Goal: Information Seeking & Learning: Check status

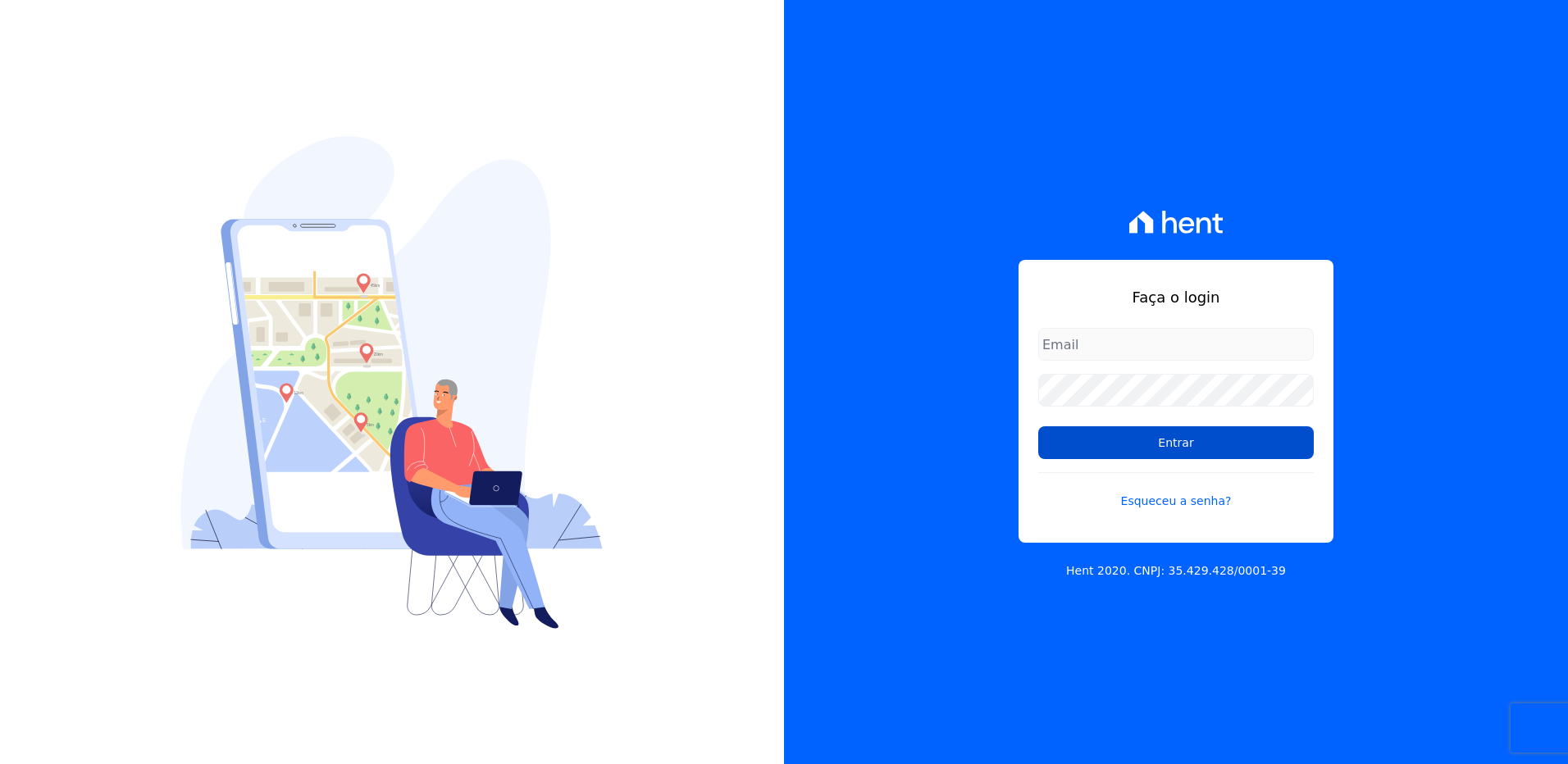
type input "suelem.almeida@e-arke.com"
click at [1166, 449] on input "Entrar" at bounding box center [1175, 443] width 276 height 33
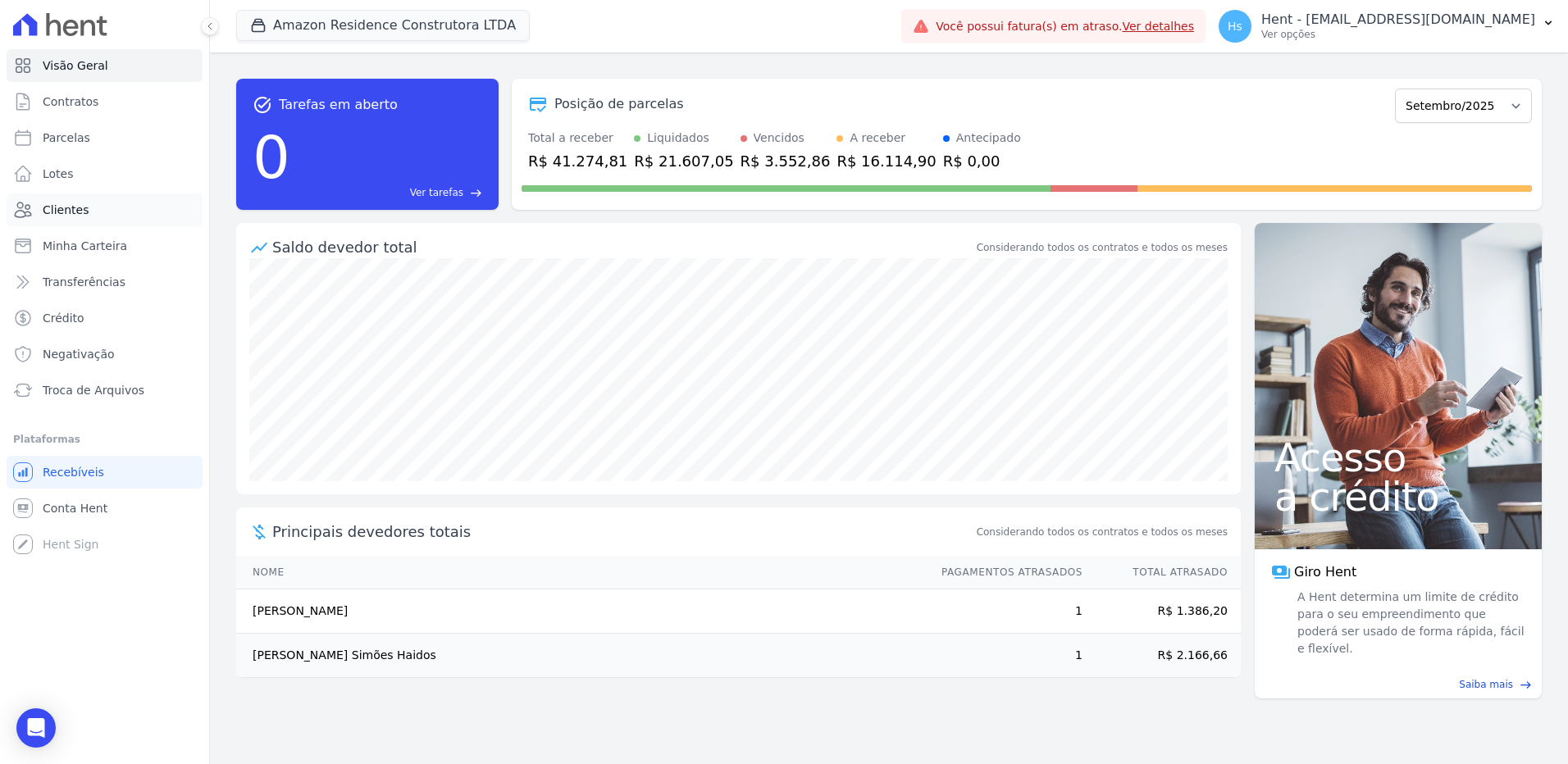
click at [79, 215] on span "Clientes" at bounding box center [65, 209] width 46 height 17
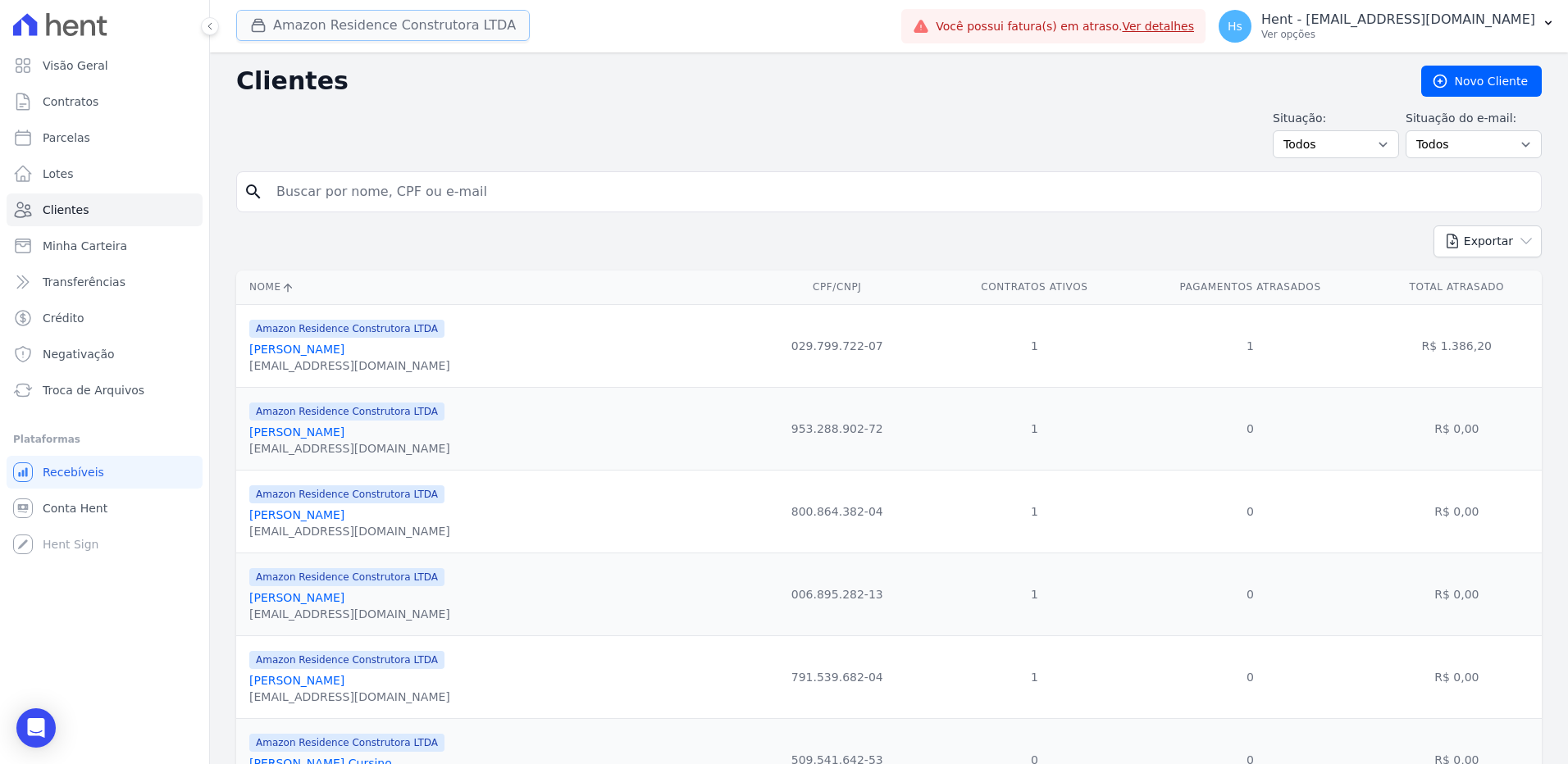
click at [401, 30] on button "Amazon Residence Construtora LTDA" at bounding box center [383, 25] width 294 height 31
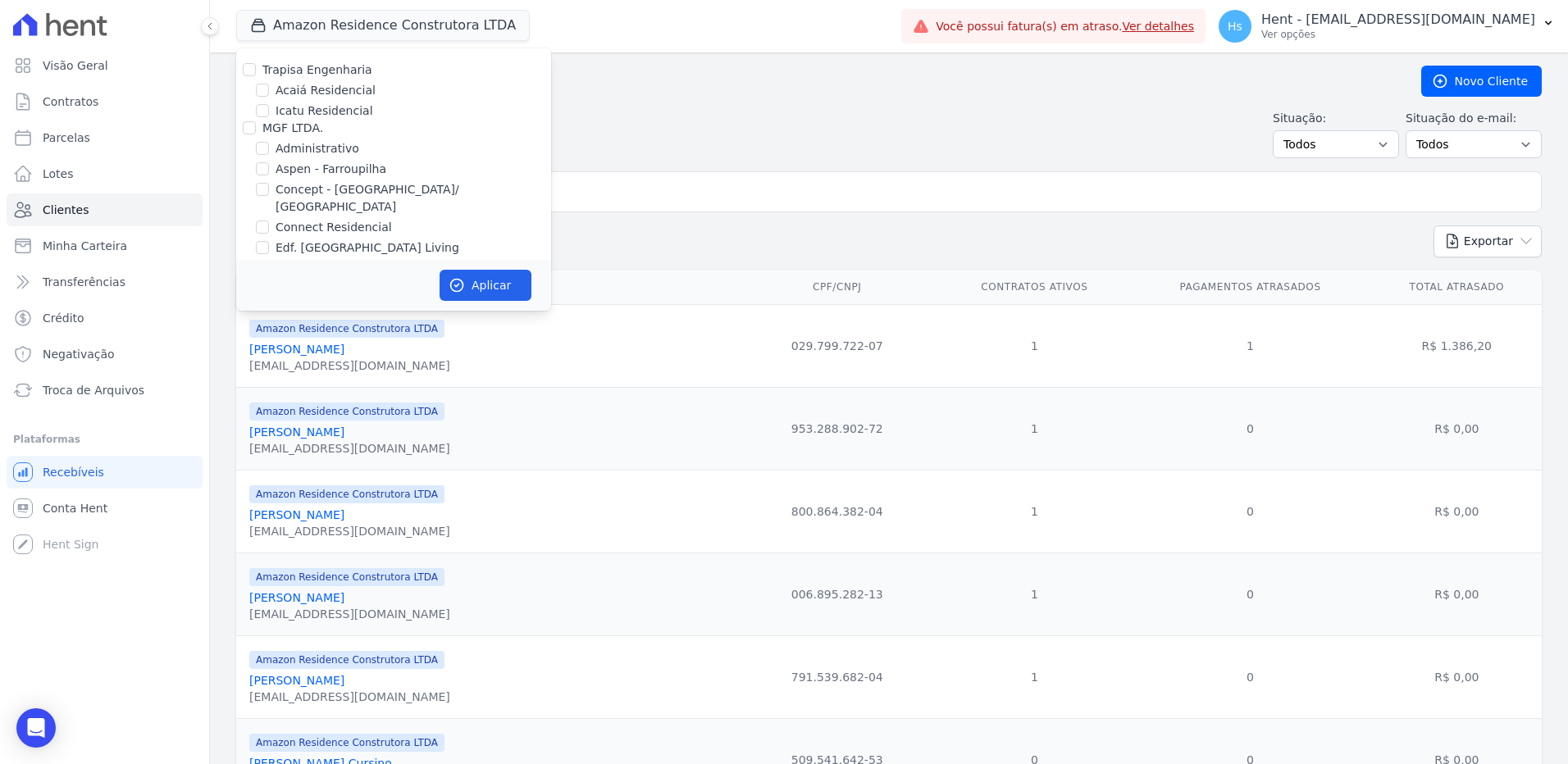
scroll to position [4027, 0]
click at [348, 198] on label "HARAS ROYAL URBANISMO" at bounding box center [339, 204] width 153 height 13
click at [256, 198] on input "HARAS ROYAL URBANISMO" at bounding box center [249, 204] width 13 height 13
checkbox input "true"
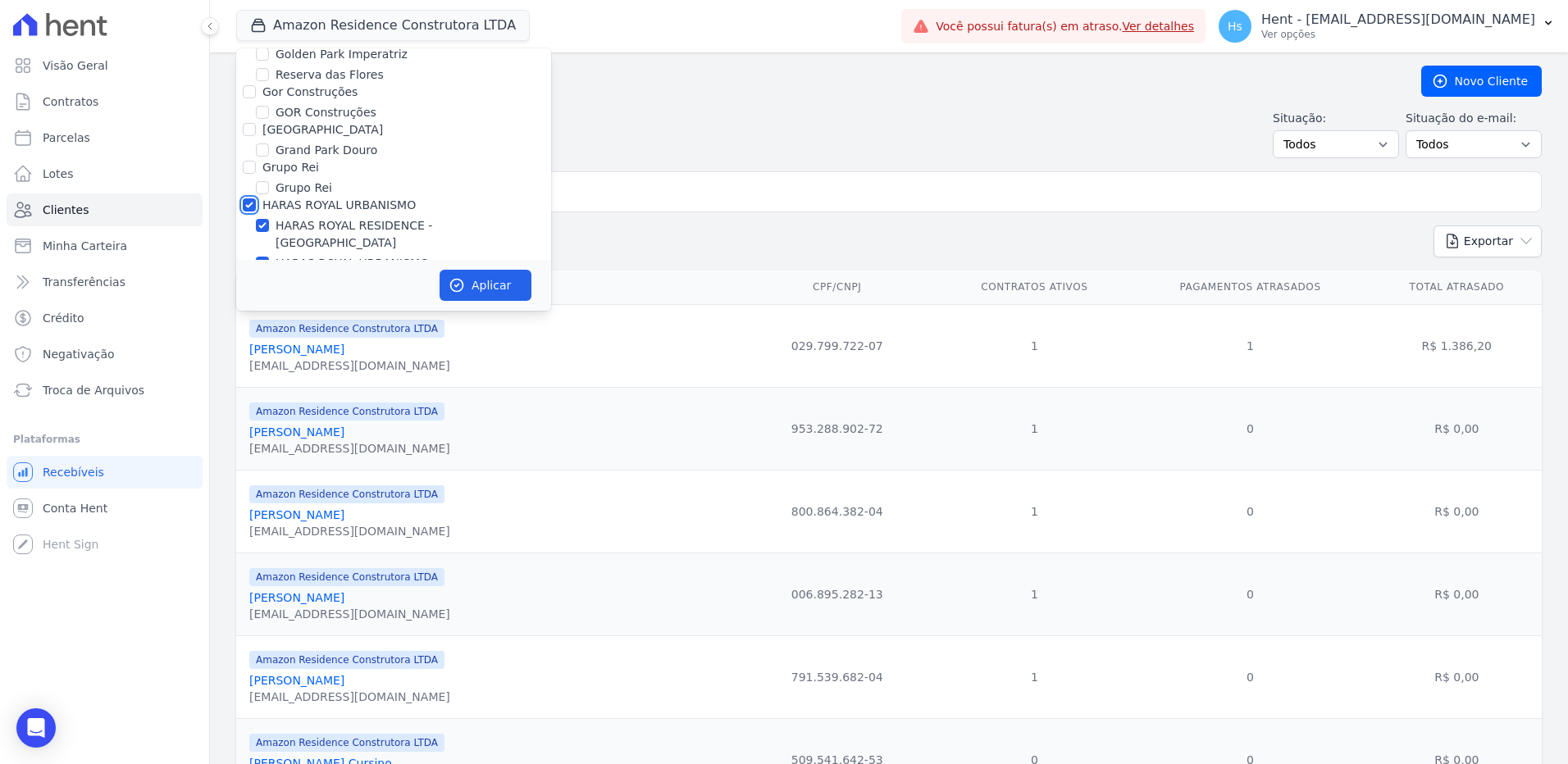
checkbox input "true"
click at [487, 282] on button "Aplicar" at bounding box center [486, 285] width 92 height 31
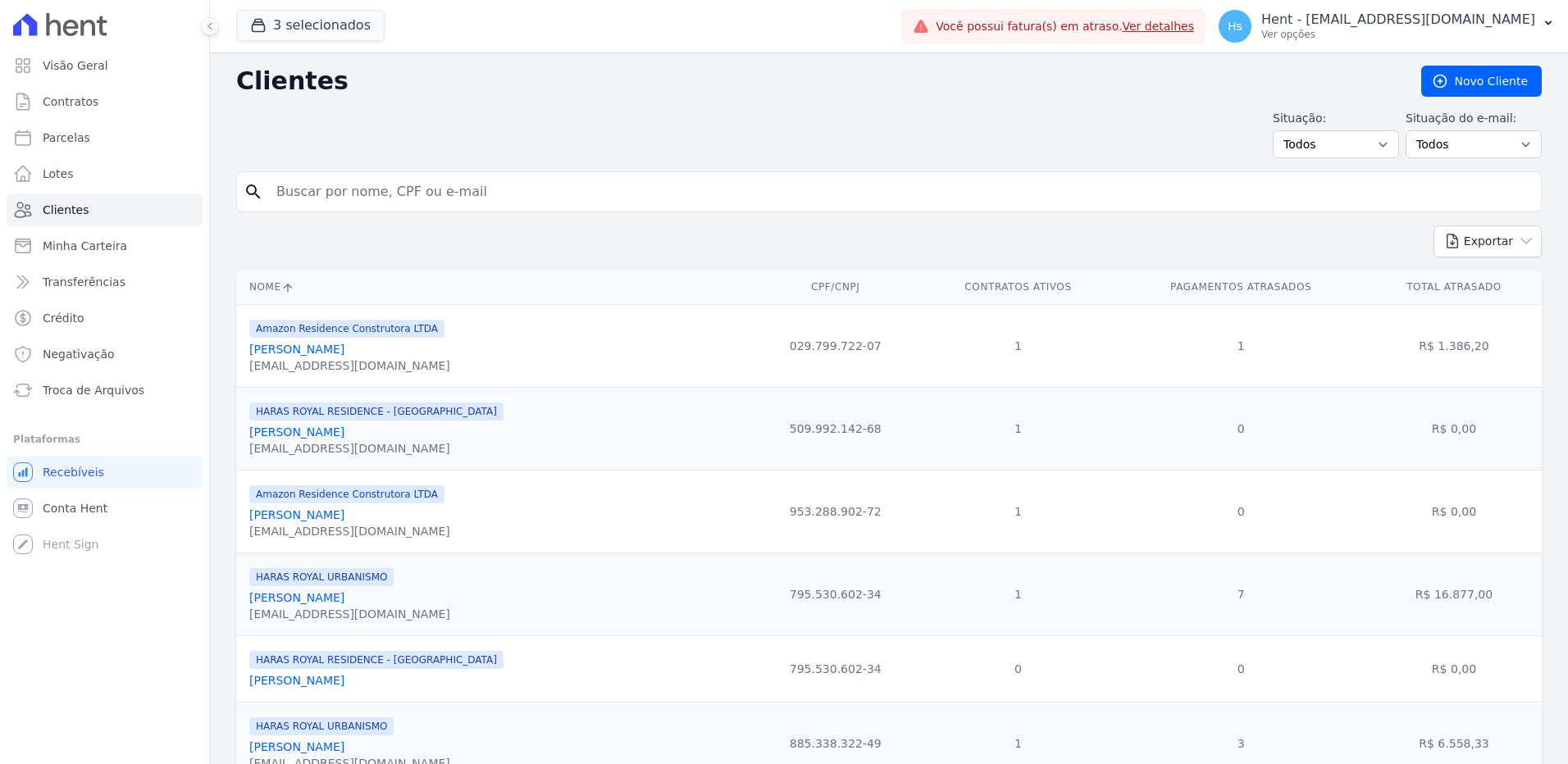
click at [385, 25] on div "3 selecionados Trapisa Engenharia Acaiá Residencial Icatu Residencial MGF LTDA.…" at bounding box center [566, 26] width 659 height 54
click at [311, 24] on button "3 selecionados" at bounding box center [310, 25] width 149 height 31
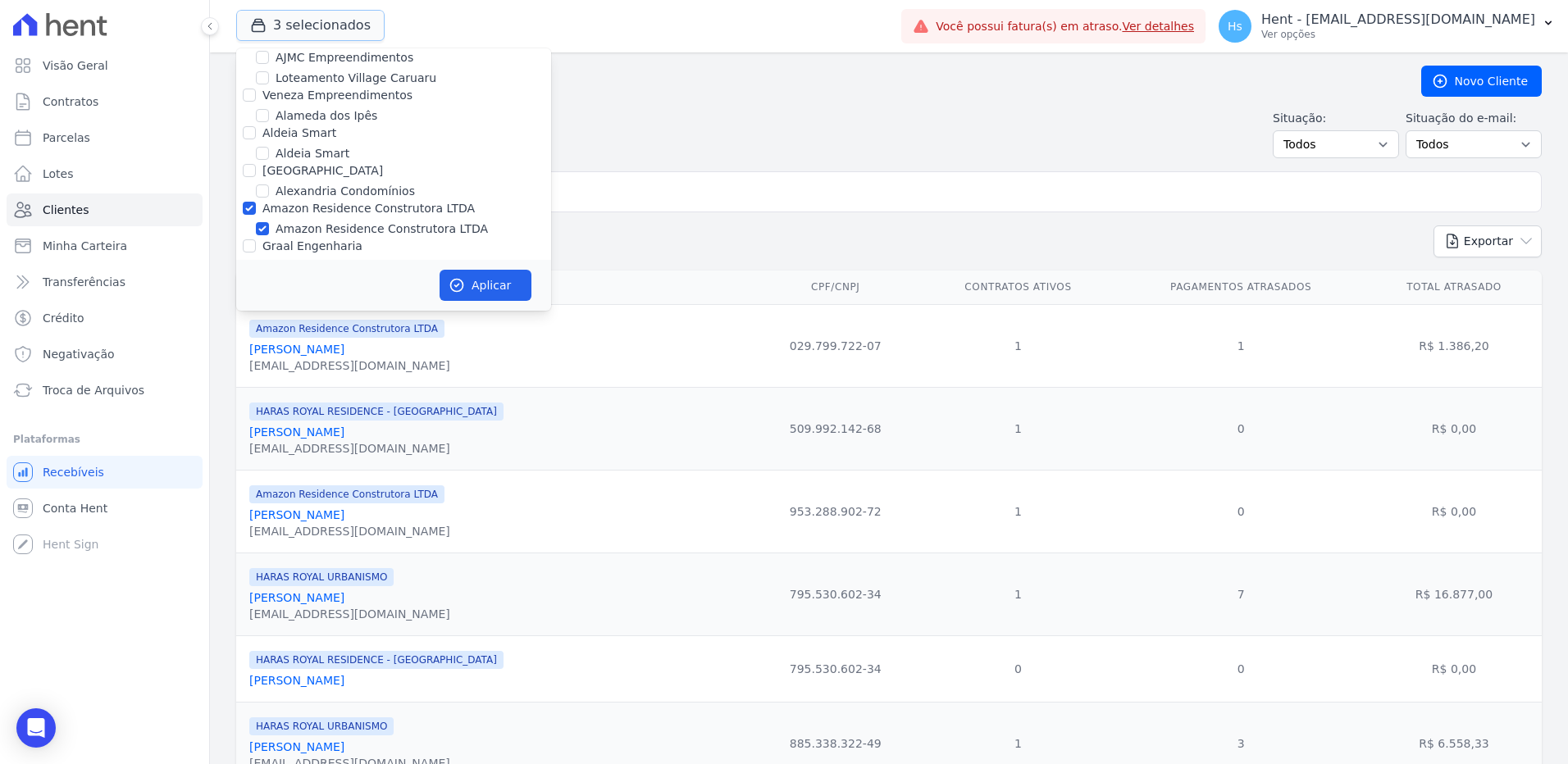
scroll to position [656, 0]
click at [344, 220] on label "Amazon Residence Construtora LTDA" at bounding box center [382, 229] width 212 height 17
click at [269, 222] on input "Amazon Residence Construtora LTDA" at bounding box center [262, 228] width 13 height 13
checkbox input "false"
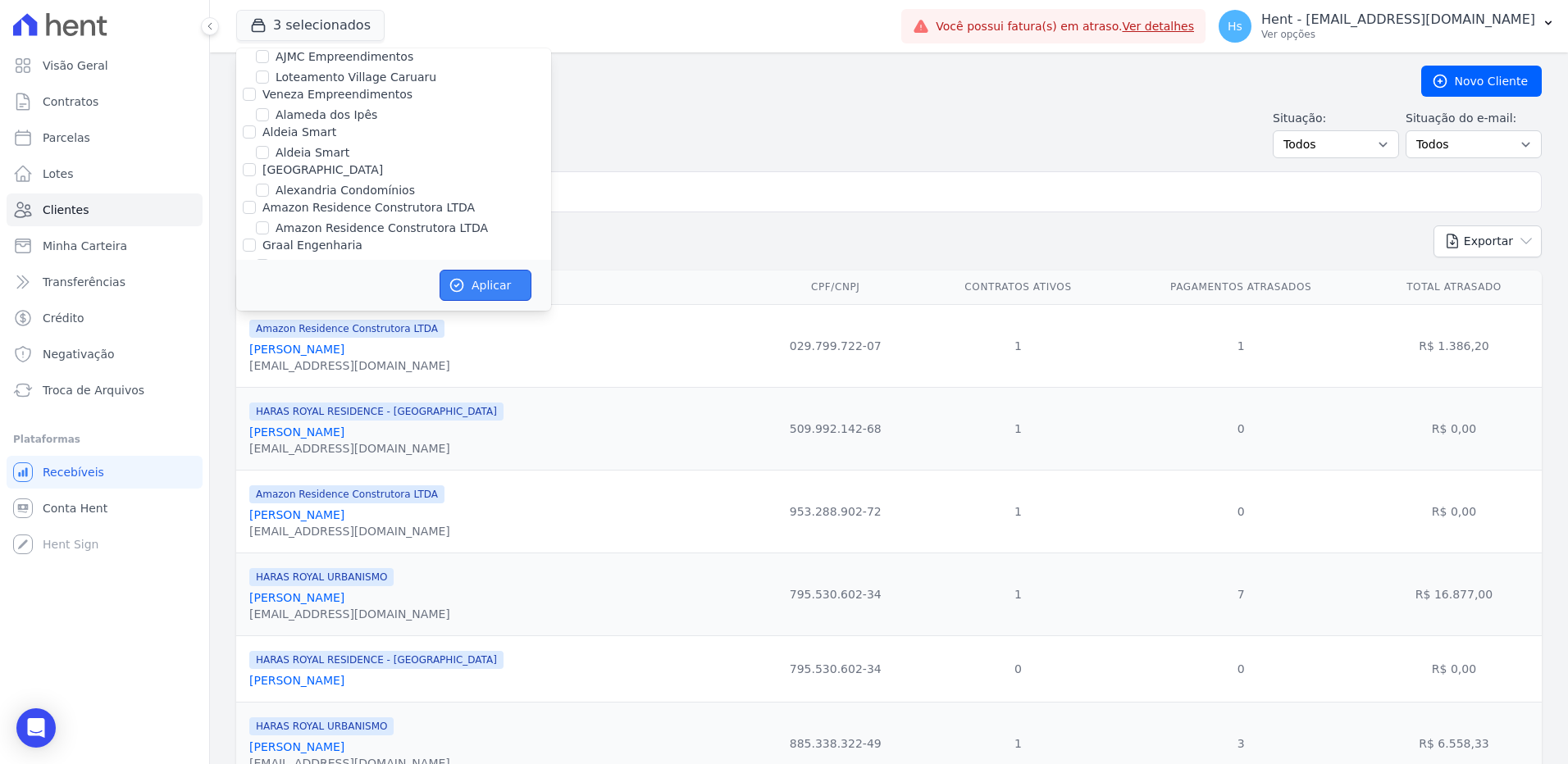
click at [481, 276] on button "Aplicar" at bounding box center [486, 285] width 92 height 31
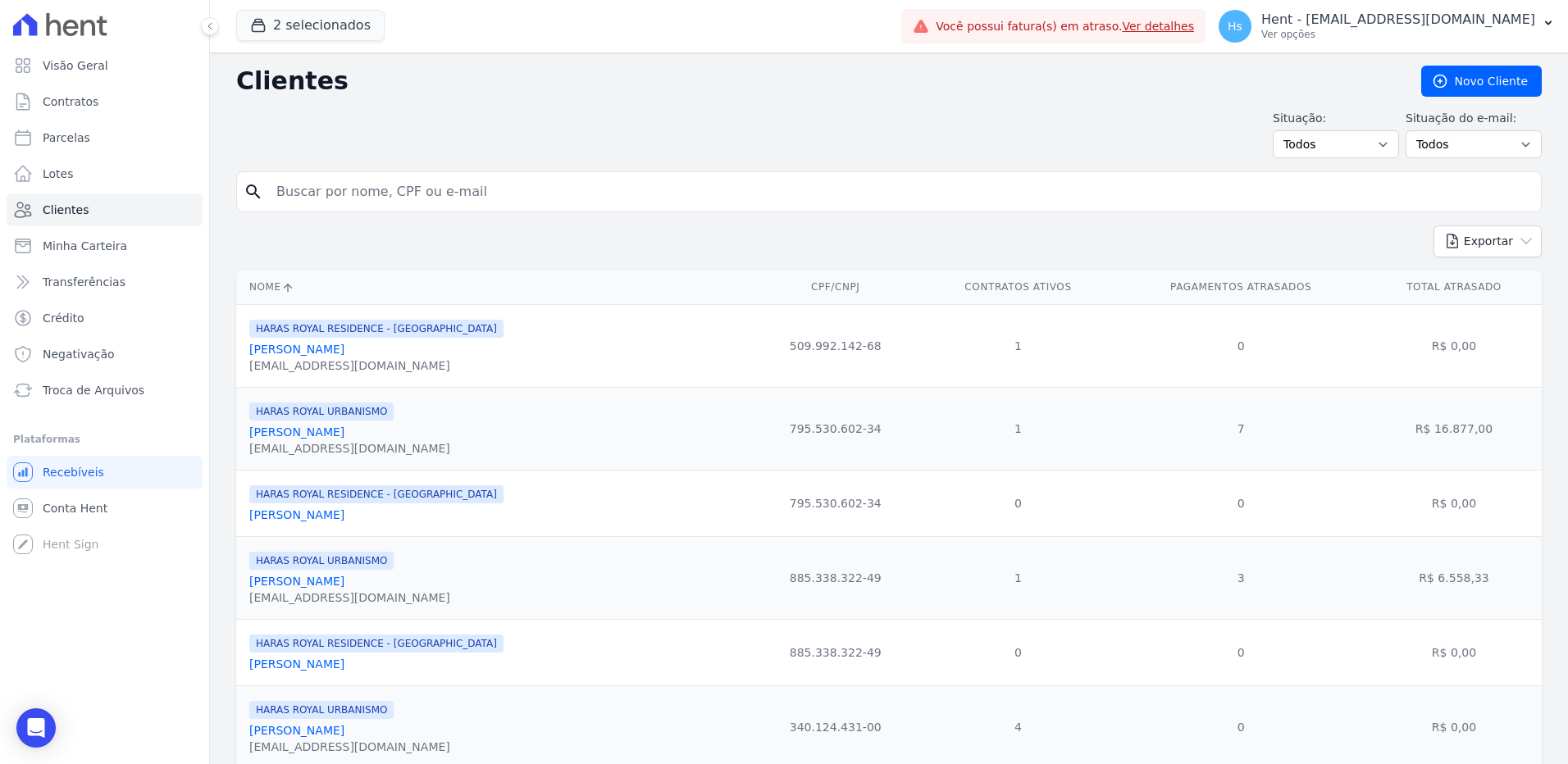
click at [307, 181] on input "search" at bounding box center [900, 192] width 1267 height 33
paste input "CELSO ALVES DE ALCANTARA"
type input "CELSO ALVES DE ALCANTARA"
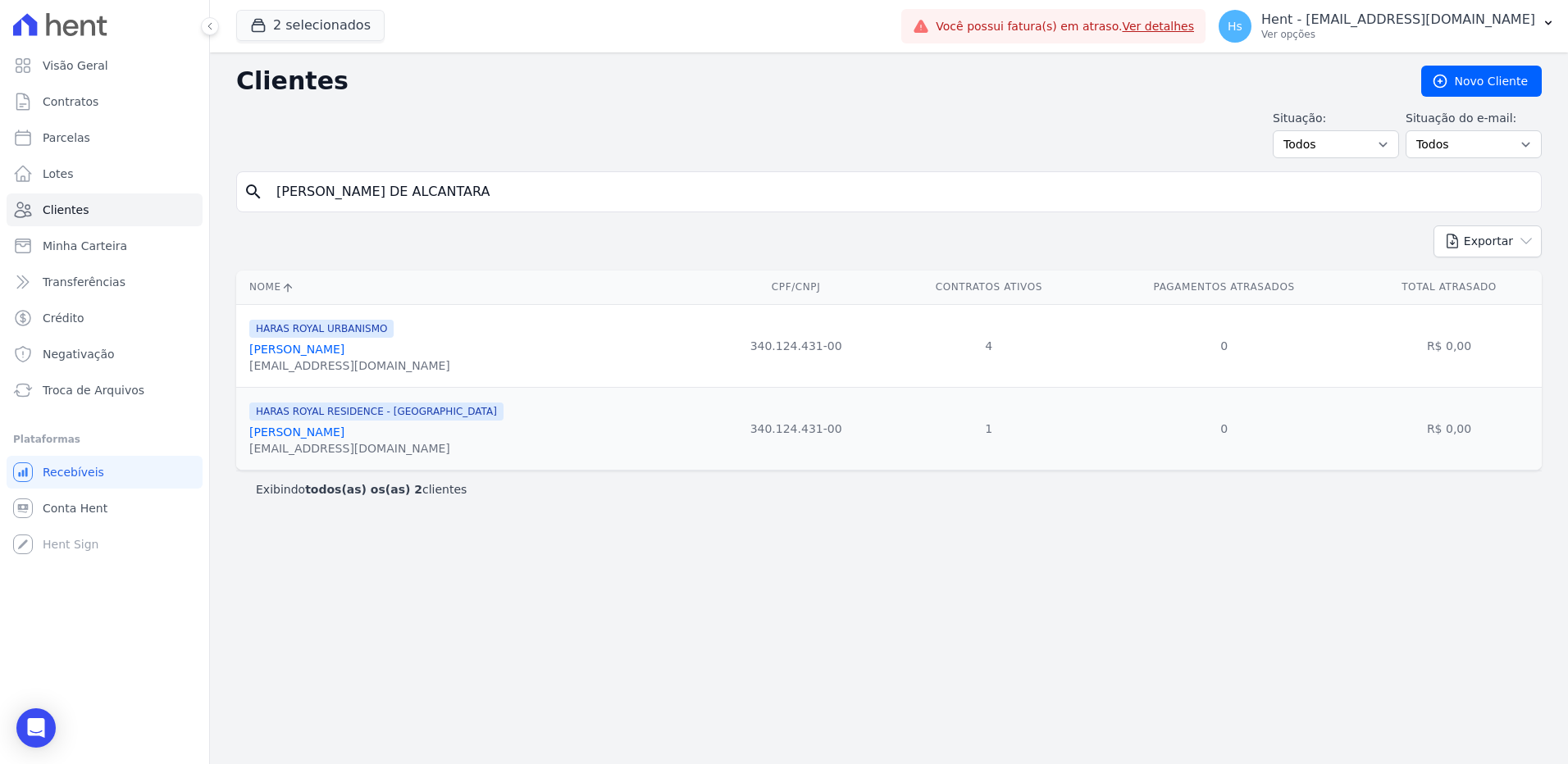
click at [303, 349] on link "Celso Alves De Alcantara" at bounding box center [296, 349] width 95 height 13
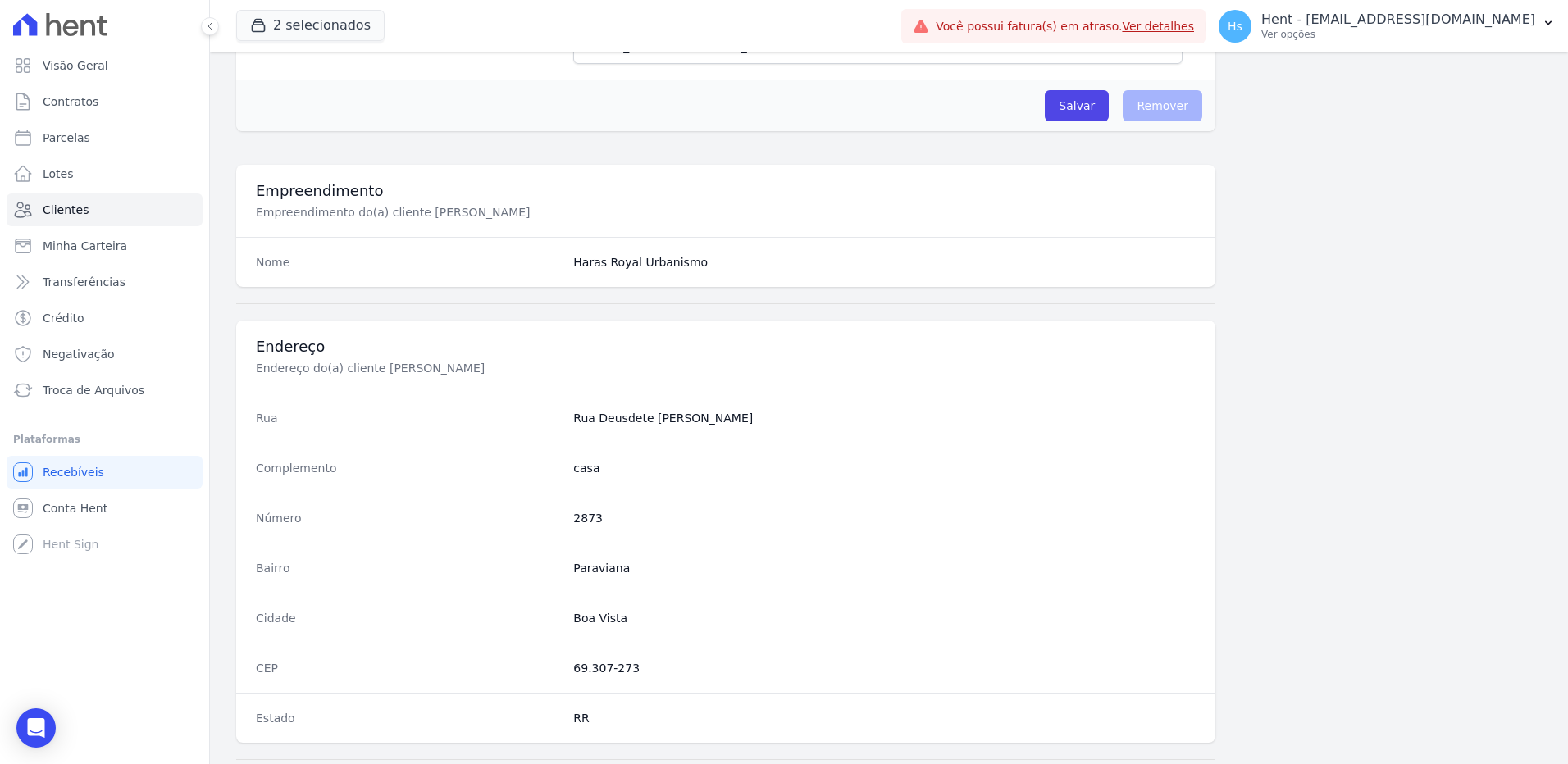
scroll to position [410, 0]
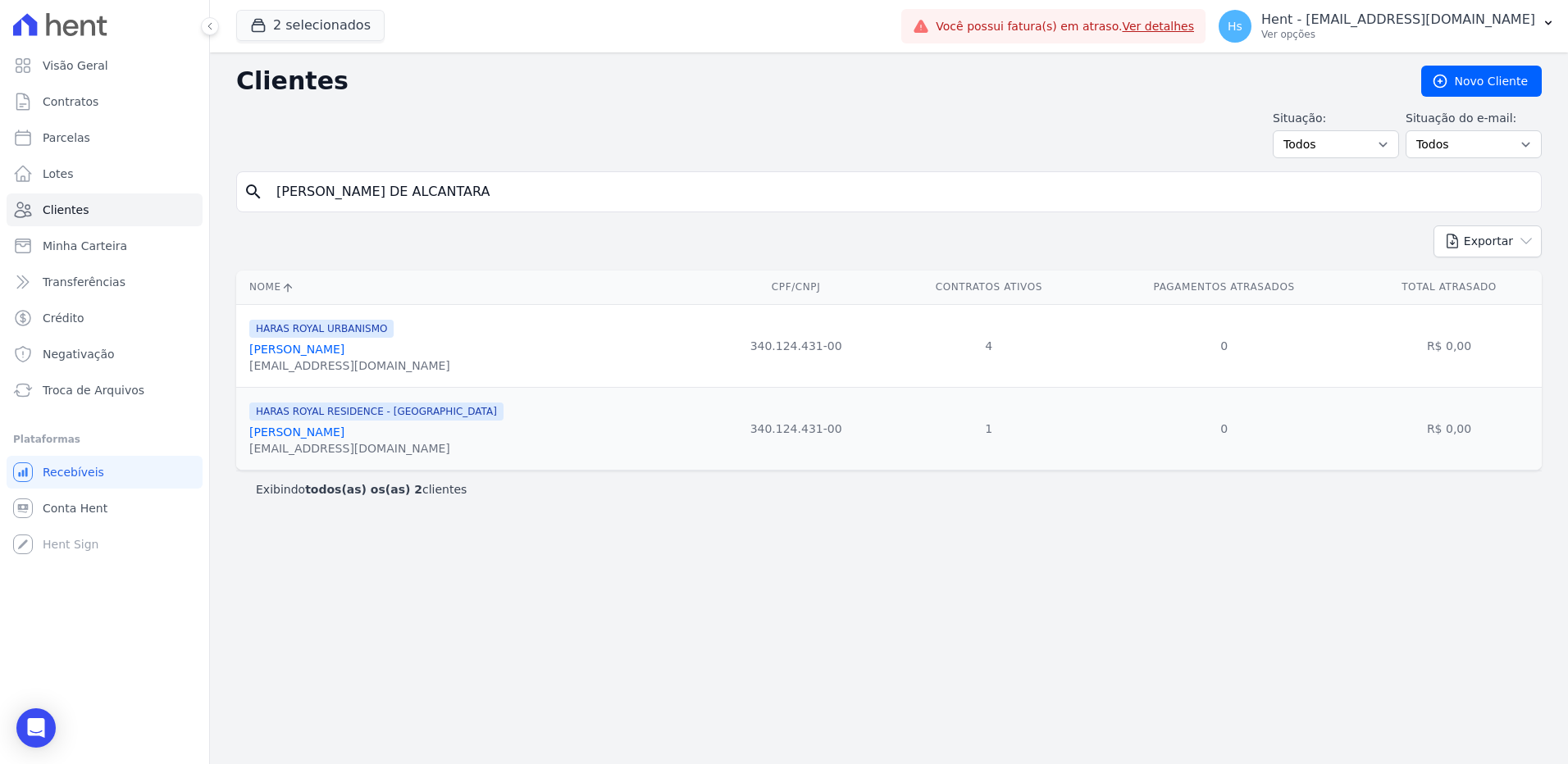
click at [338, 350] on link "Celso Alves De Alcantara" at bounding box center [296, 349] width 95 height 13
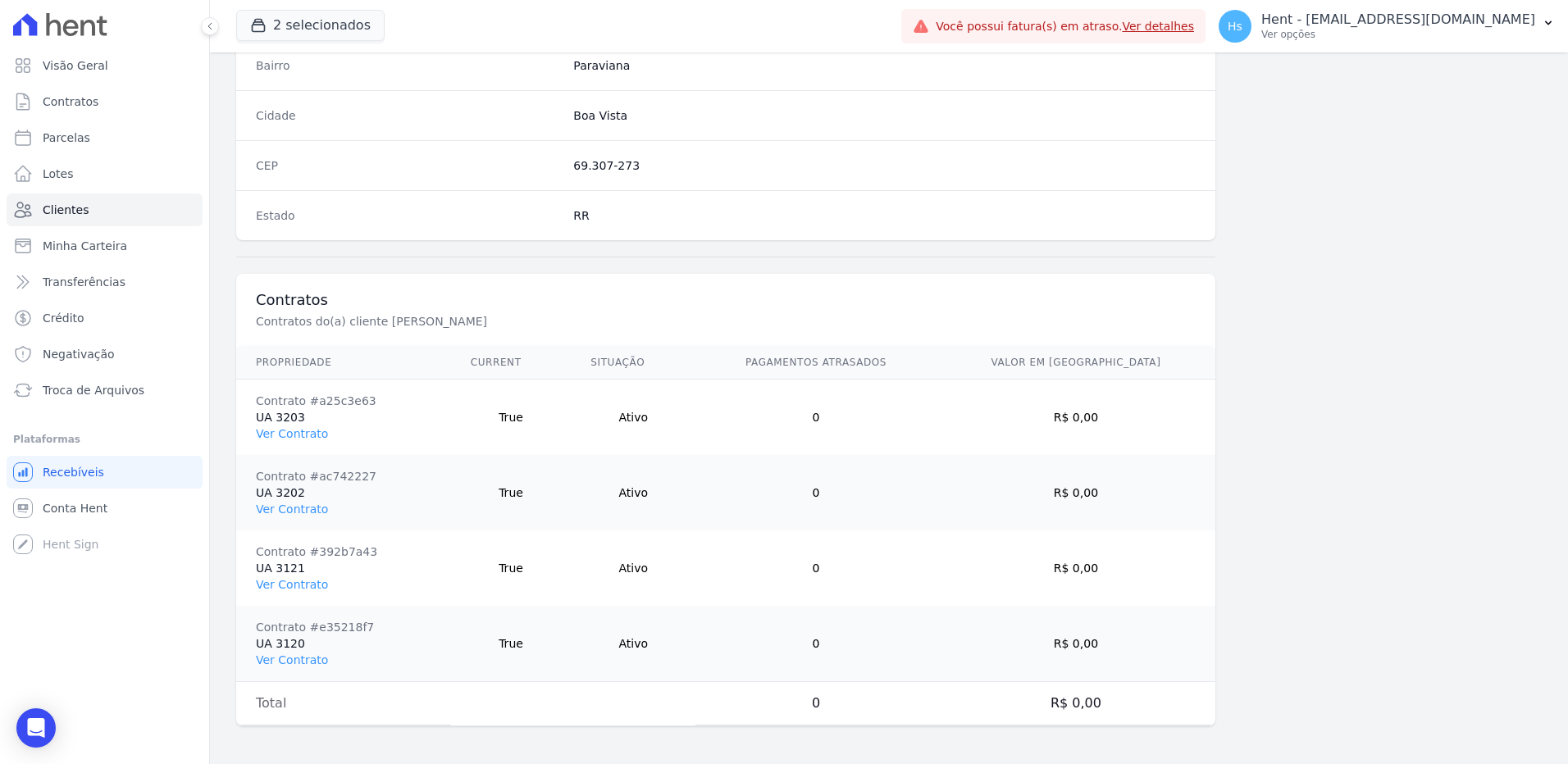
scroll to position [996, 0]
click at [295, 431] on link "Ver Contrato" at bounding box center [291, 432] width 72 height 13
click at [1522, 22] on p "Hent - [EMAIL_ADDRESS][DOMAIN_NAME]" at bounding box center [1398, 19] width 274 height 17
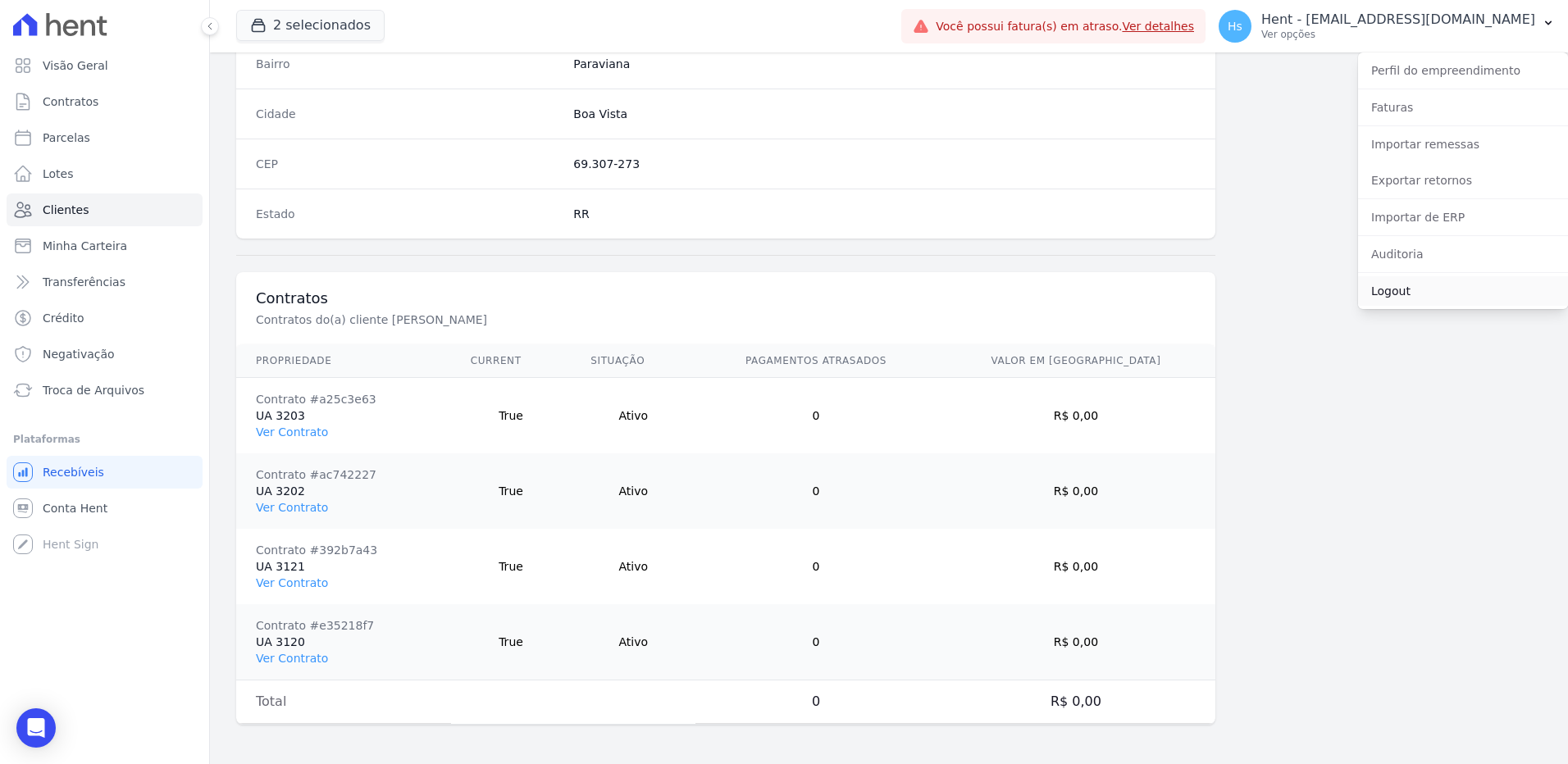
click at [1412, 299] on link "Logout" at bounding box center [1463, 291] width 210 height 30
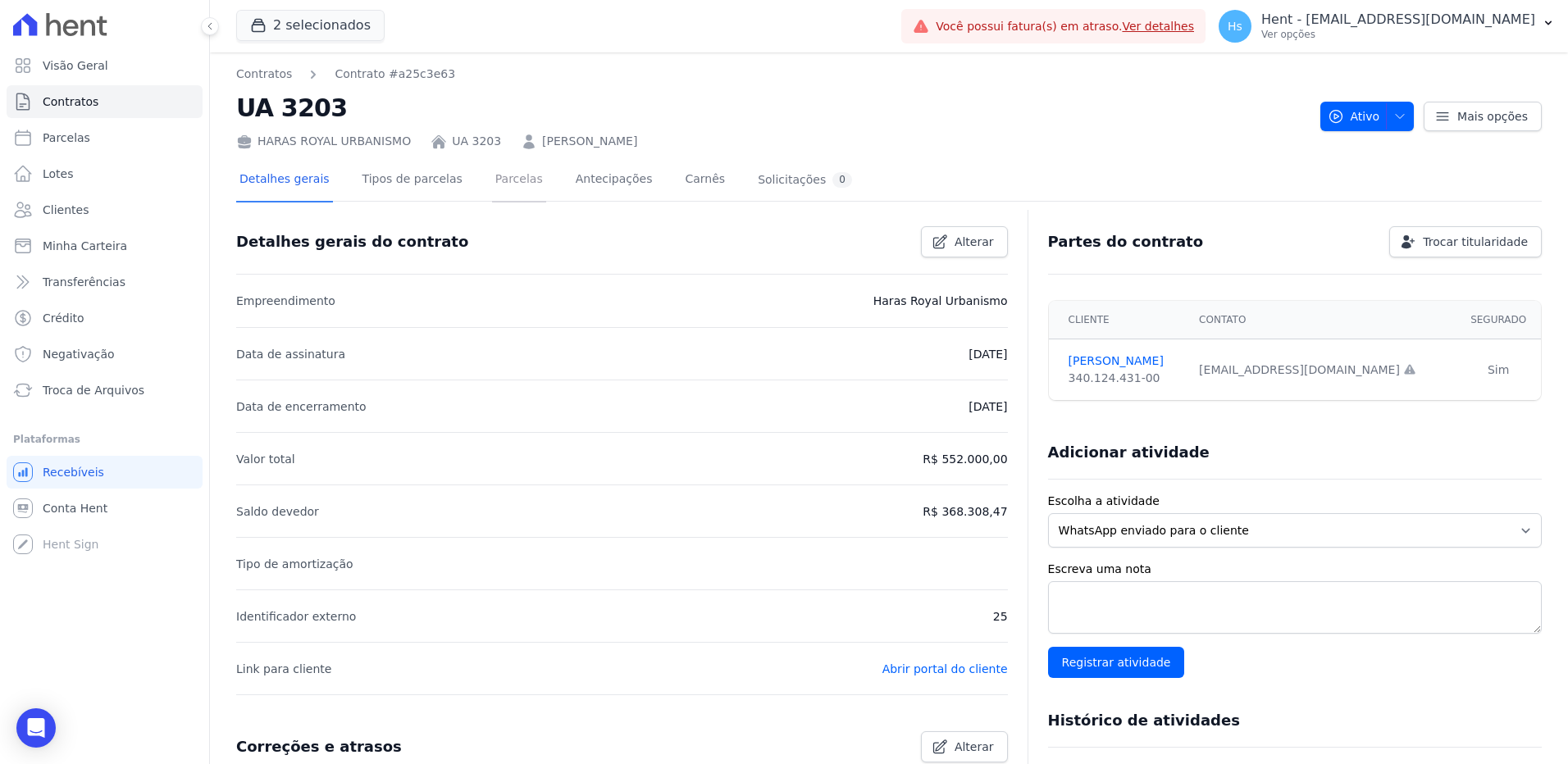
click at [492, 172] on link "Parcelas" at bounding box center [519, 181] width 54 height 43
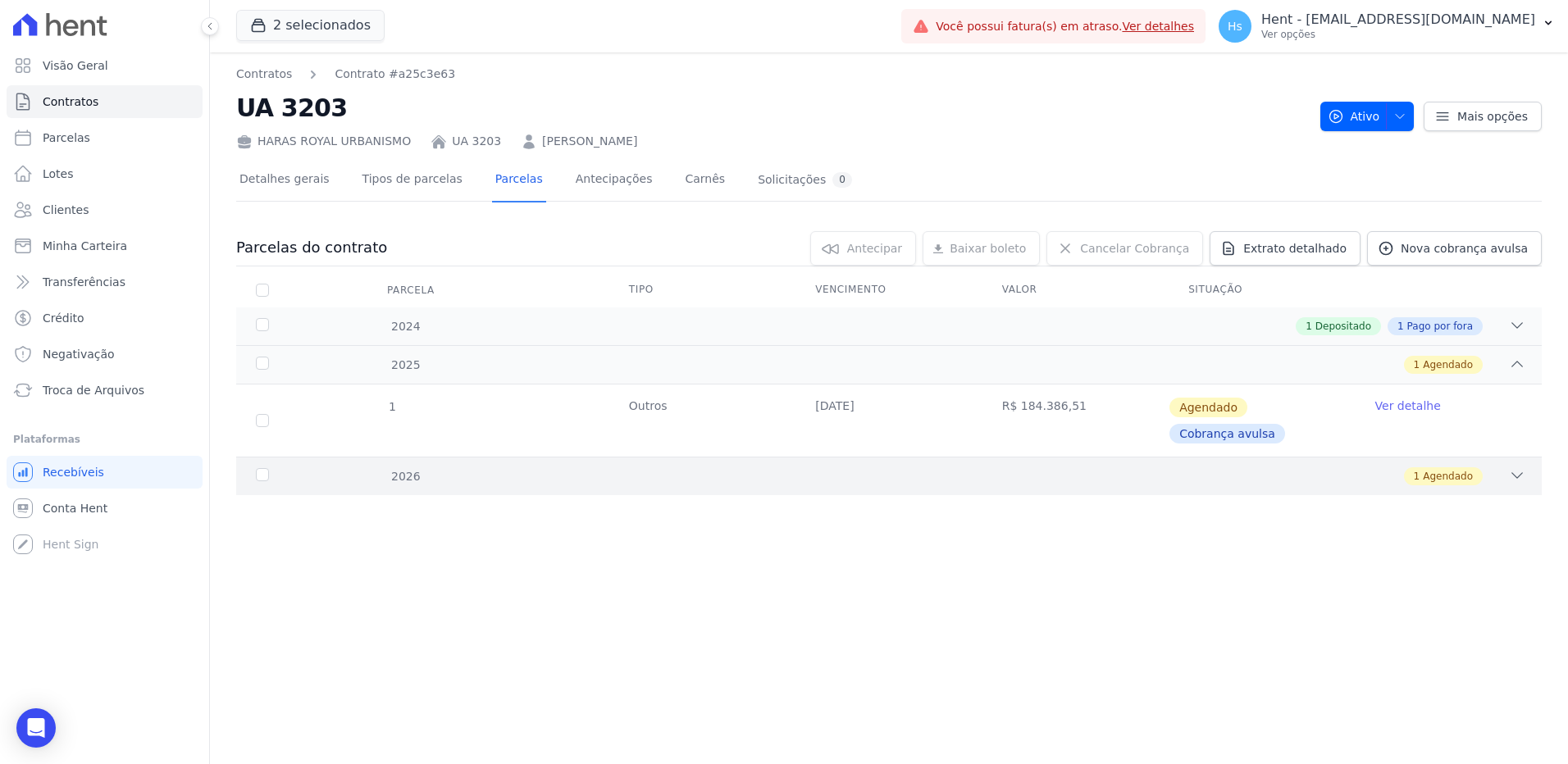
click at [1512, 485] on div at bounding box center [1517, 476] width 17 height 18
click at [1514, 326] on icon at bounding box center [1518, 326] width 10 height 5
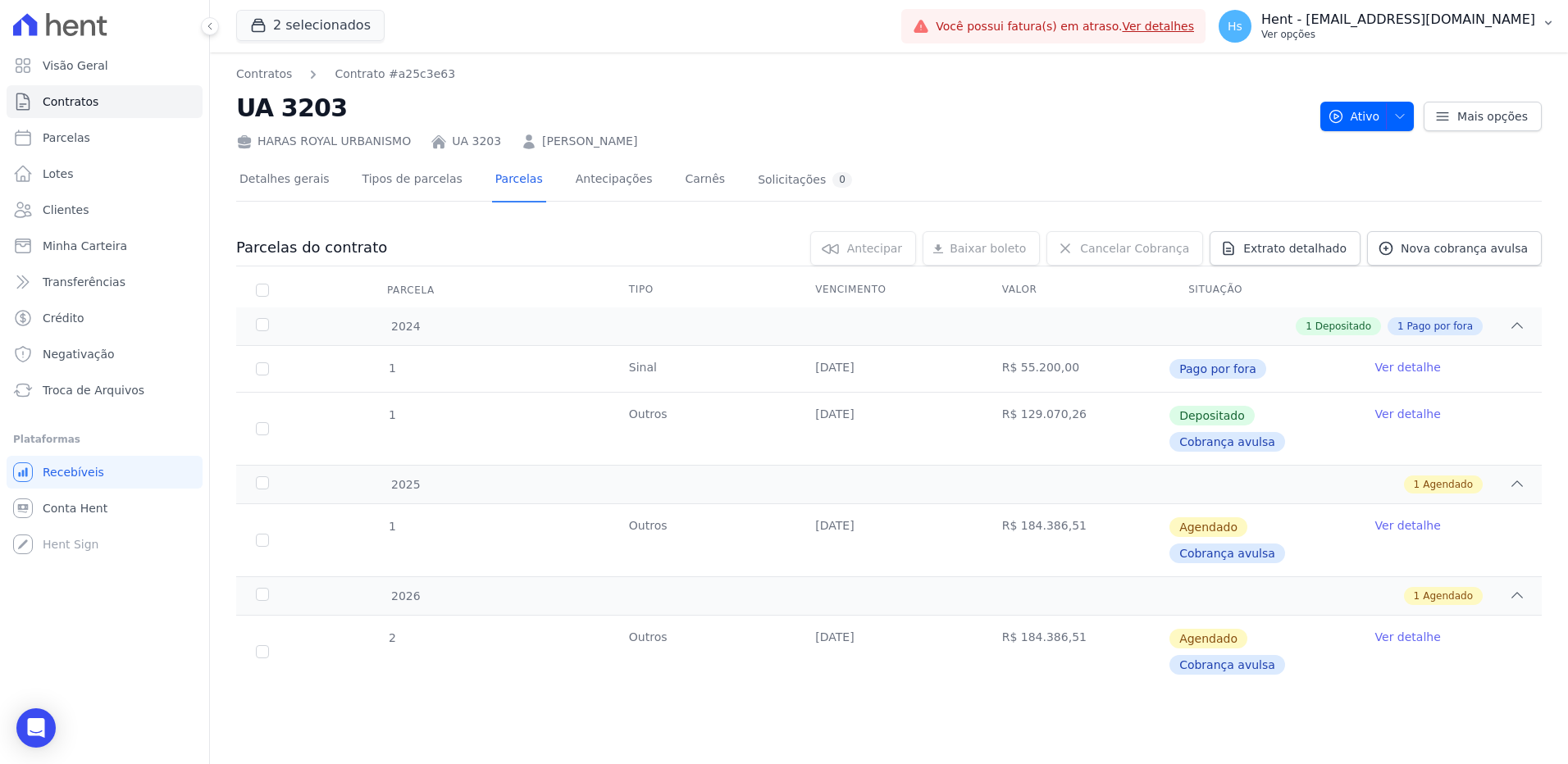
click at [1546, 39] on button "Hs Hent - [EMAIL_ADDRESS][DOMAIN_NAME] Ver opções" at bounding box center [1386, 26] width 362 height 46
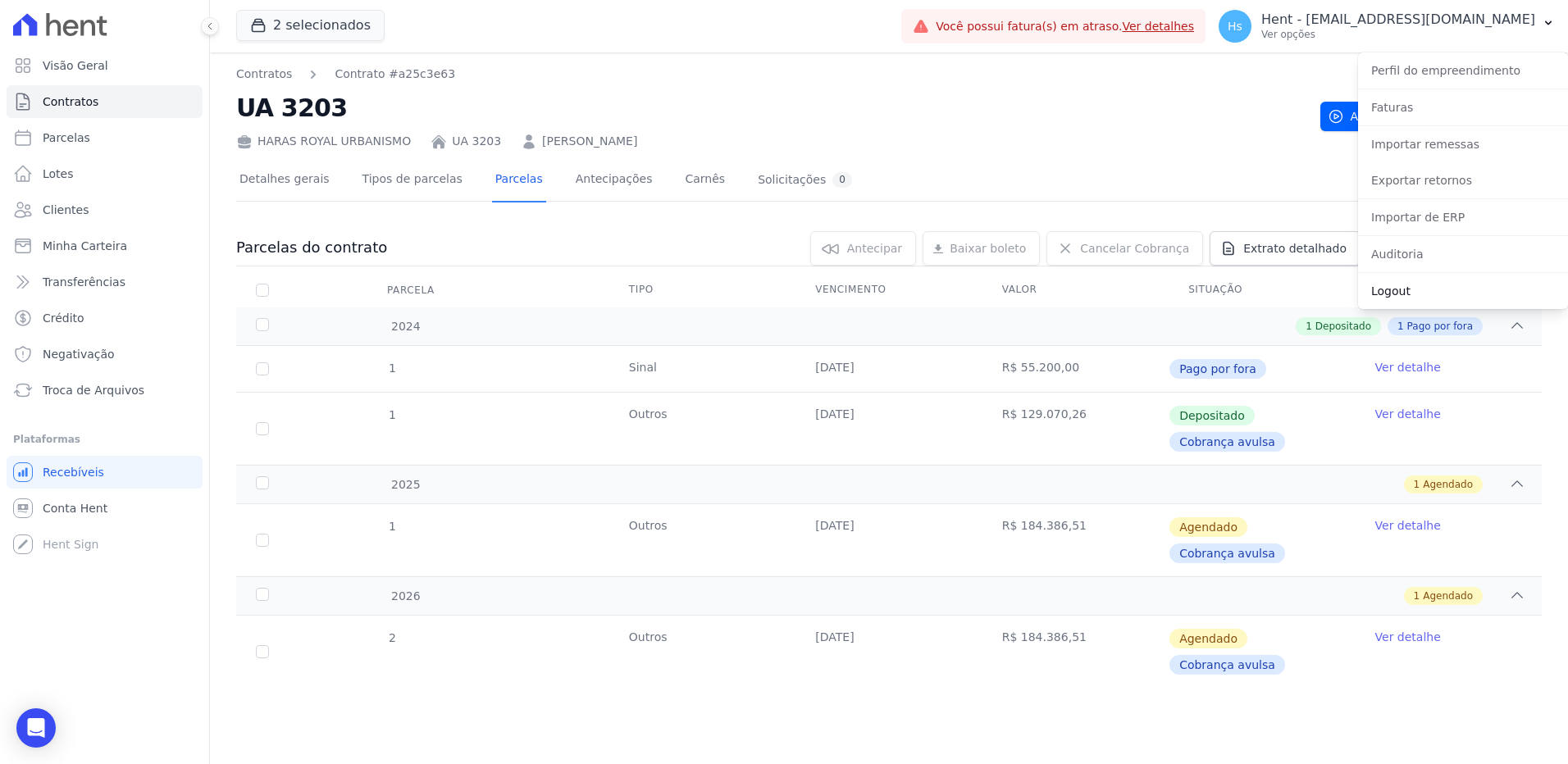
drag, startPoint x: 1439, startPoint y: 303, endPoint x: 1384, endPoint y: 267, distance: 65.7
click at [1439, 303] on link "Logout" at bounding box center [1463, 291] width 210 height 30
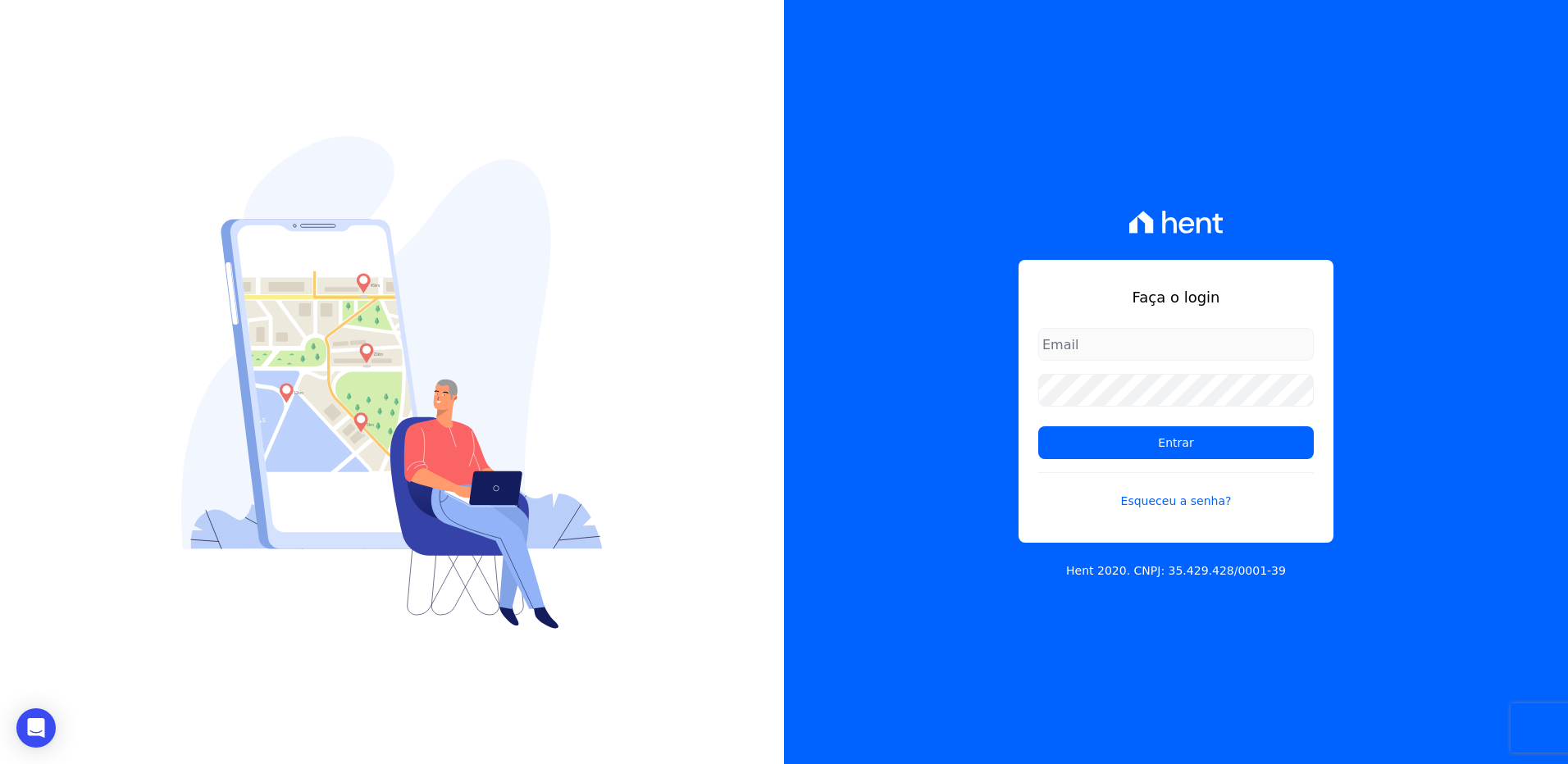
type input "[EMAIL_ADDRESS][DOMAIN_NAME]"
